Goal: Information Seeking & Learning: Learn about a topic

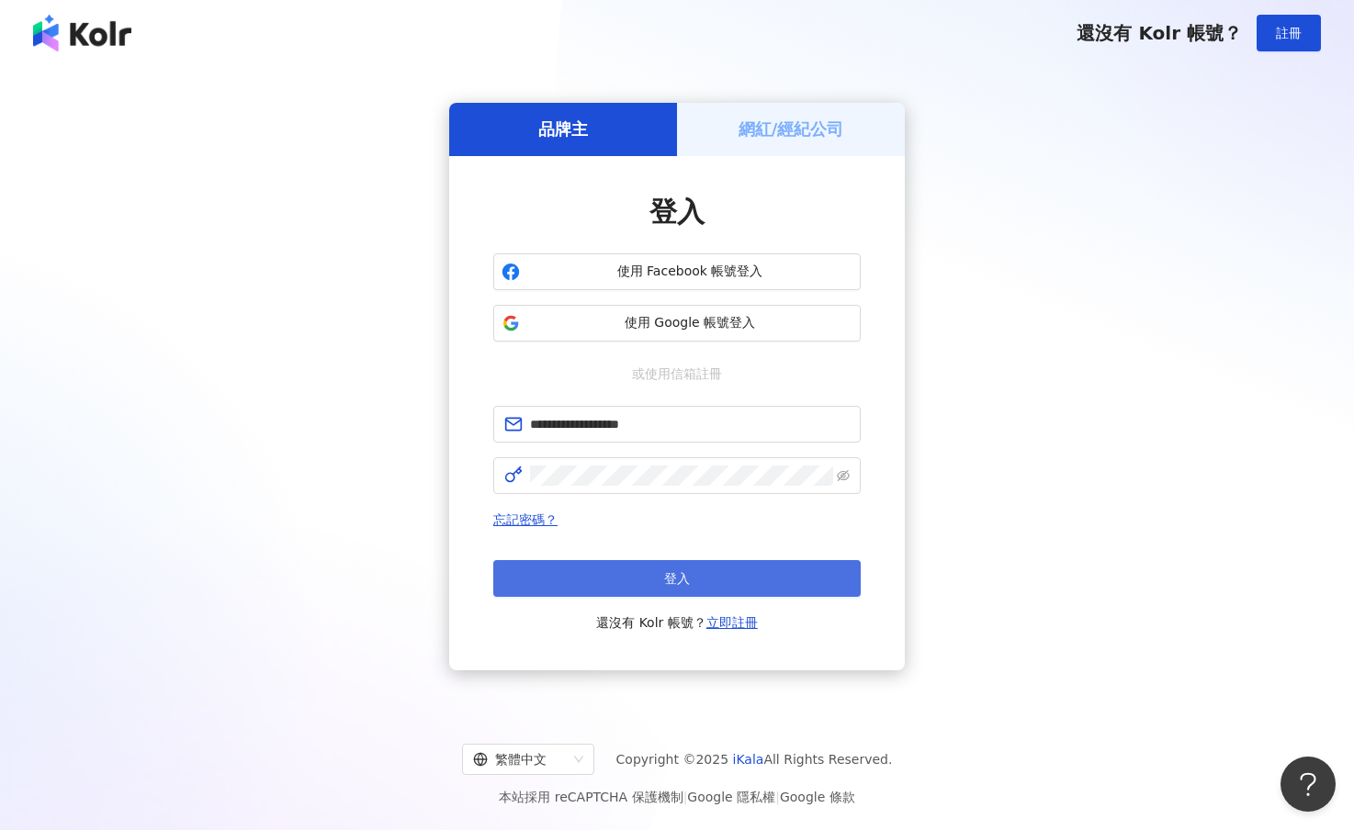
click at [673, 588] on button "登入" at bounding box center [676, 578] width 367 height 37
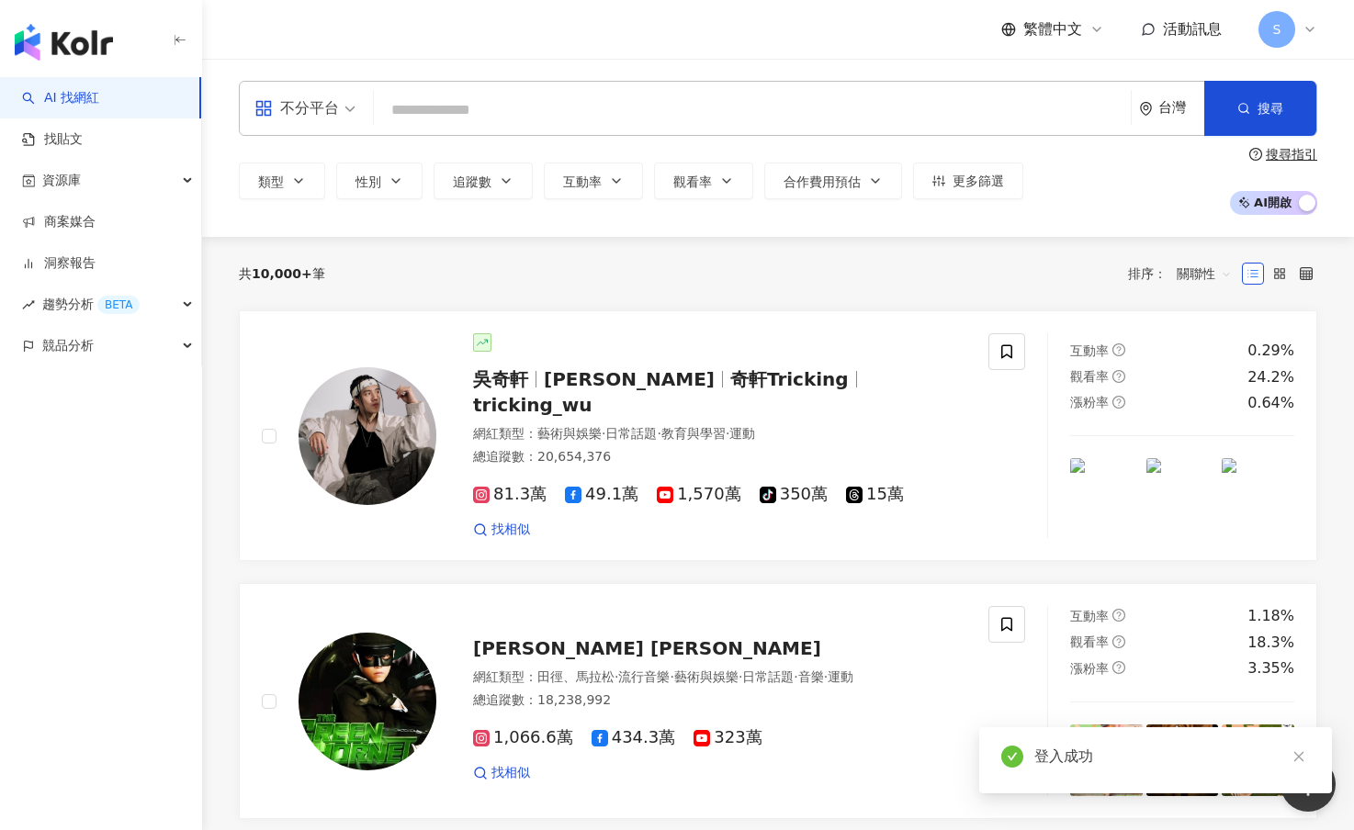
click at [518, 106] on input "search" at bounding box center [752, 110] width 742 height 35
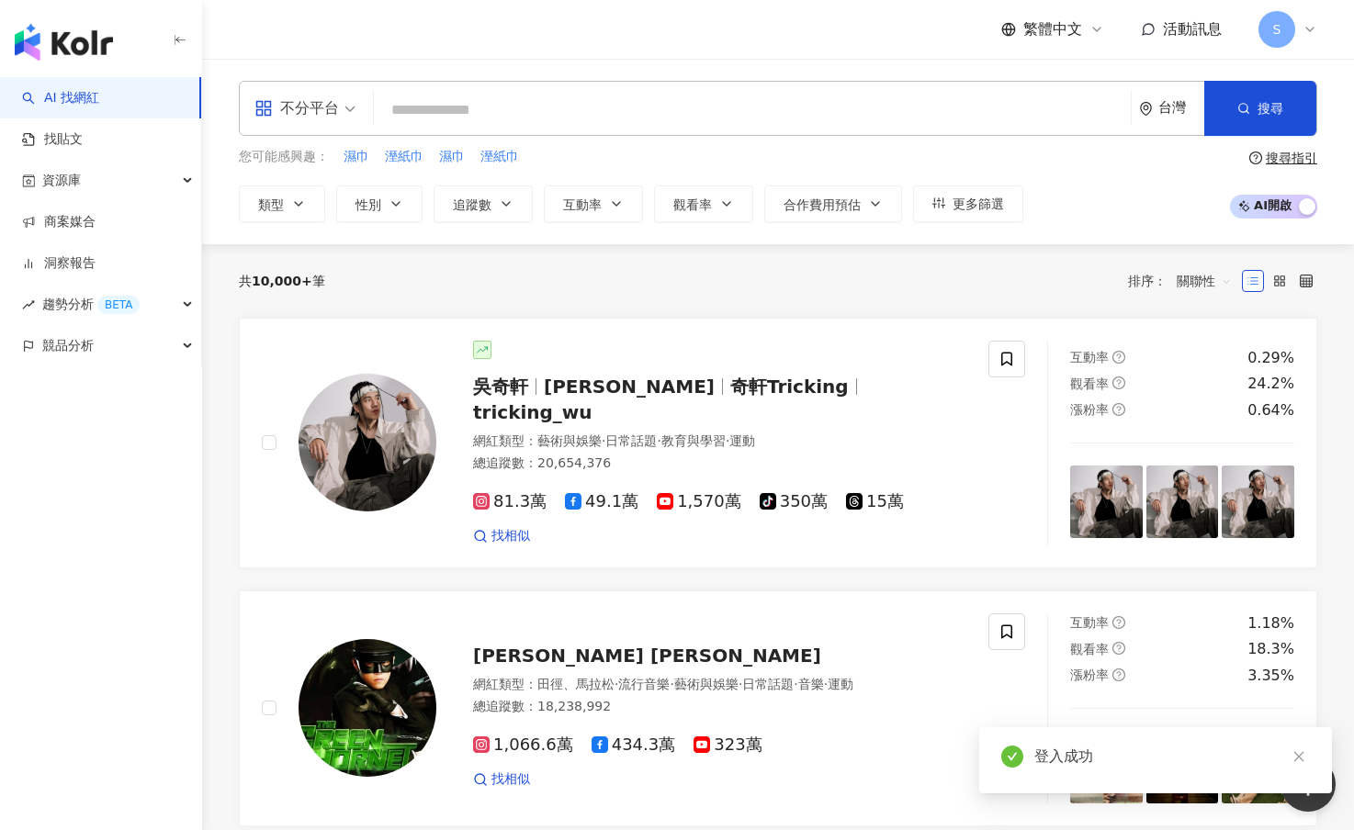
type input "**********"
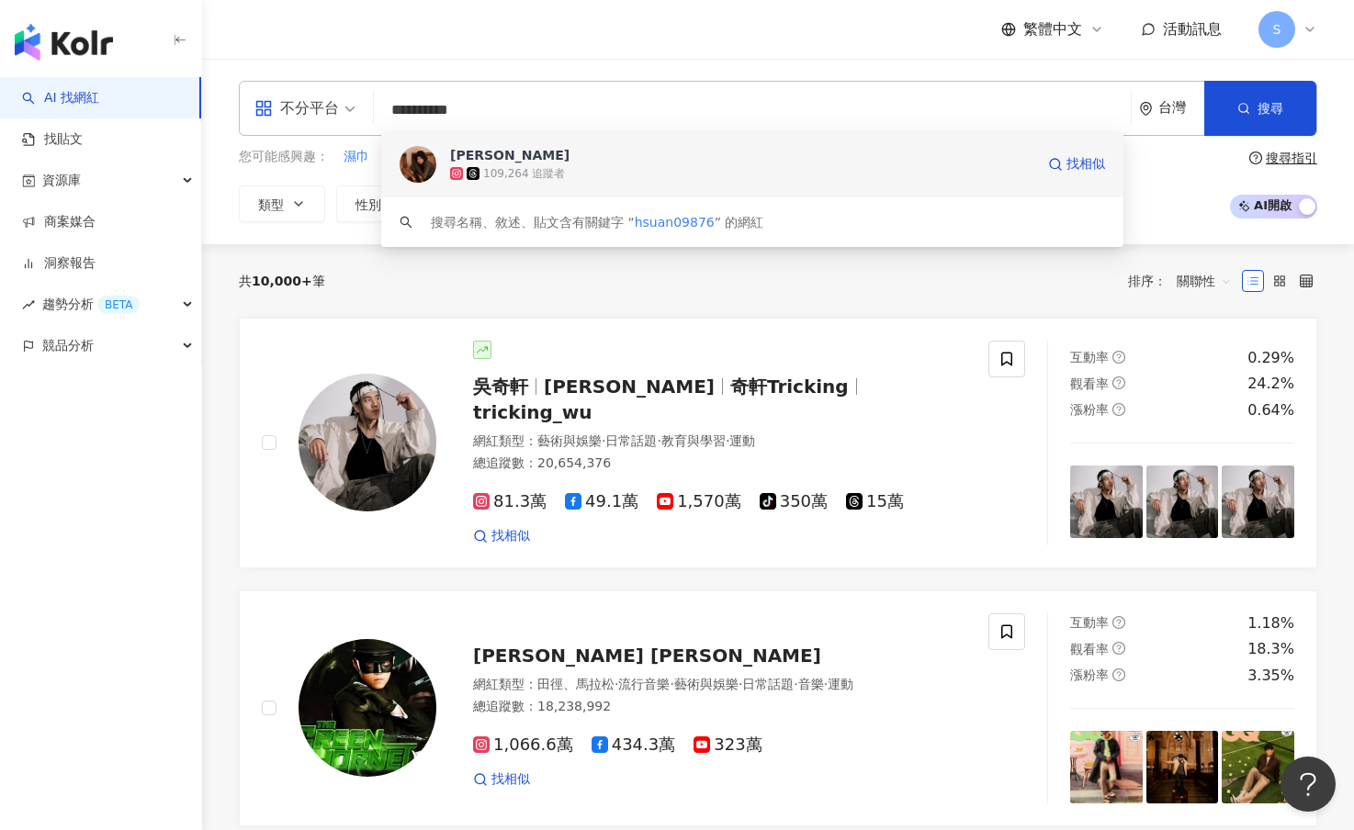
click at [759, 174] on div "109,264 追蹤者" at bounding box center [742, 173] width 584 height 18
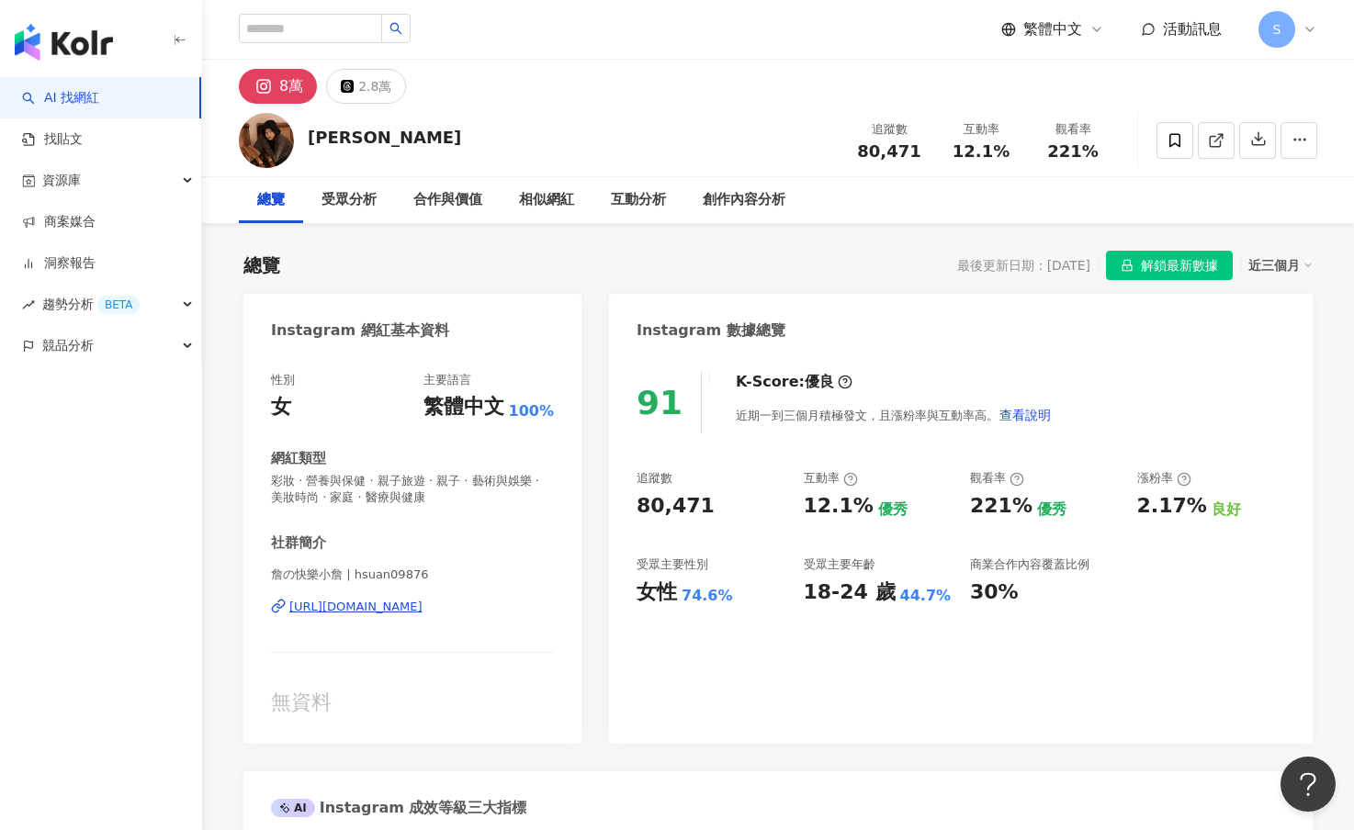
click at [1289, 421] on div "91 K-Score : 優良 近期一到三個月積極發文，且漲粉率與互動率高。 查看說明 追蹤數 80,471 互動率 12.1% 優秀 觀看率 221% 優秀…" at bounding box center [960, 549] width 703 height 390
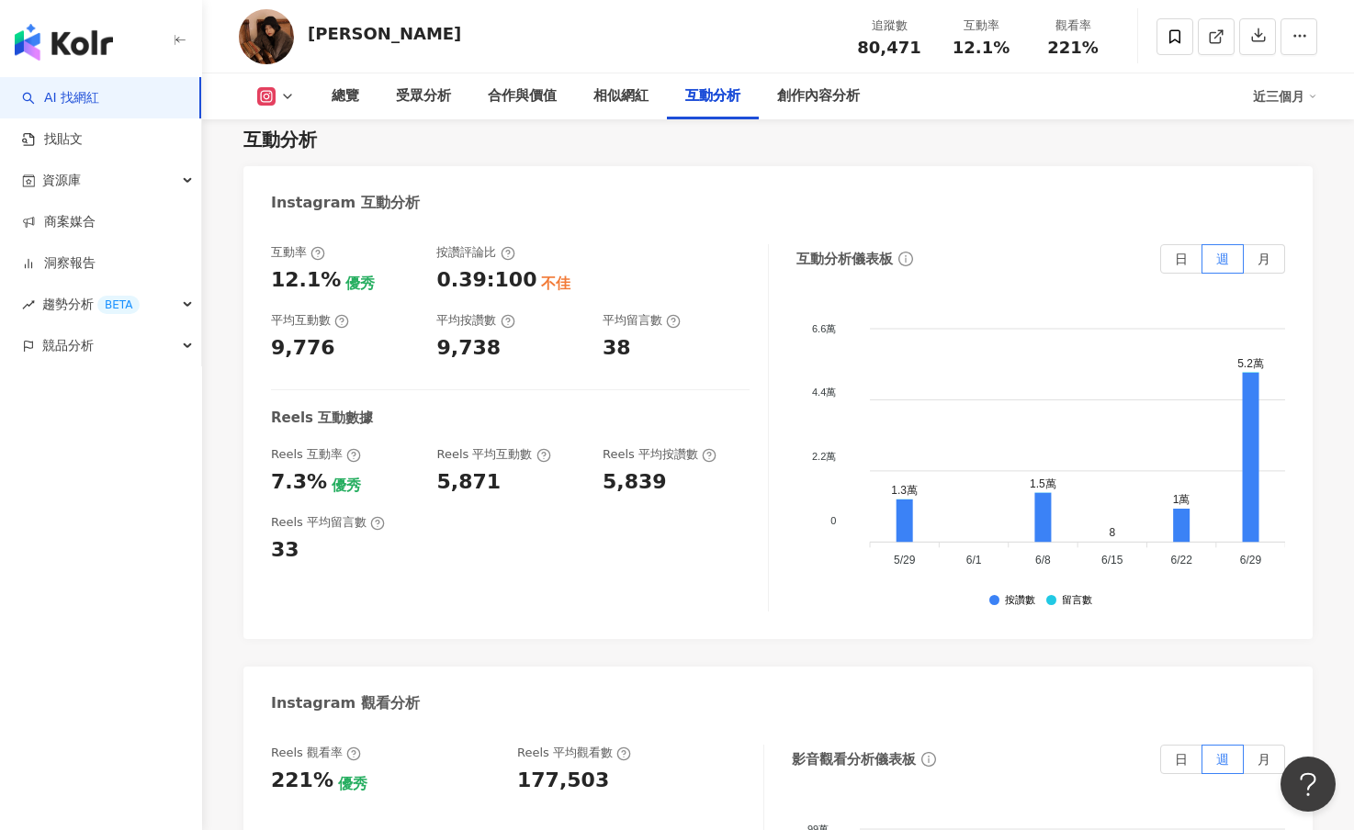
scroll to position [3673, 0]
